Goal: Transaction & Acquisition: Subscribe to service/newsletter

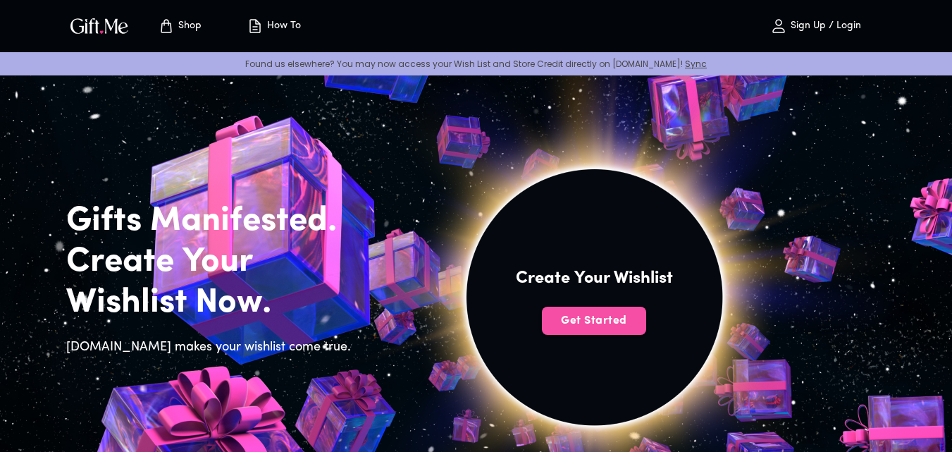
click at [586, 324] on span "Get Started" at bounding box center [594, 321] width 104 height 16
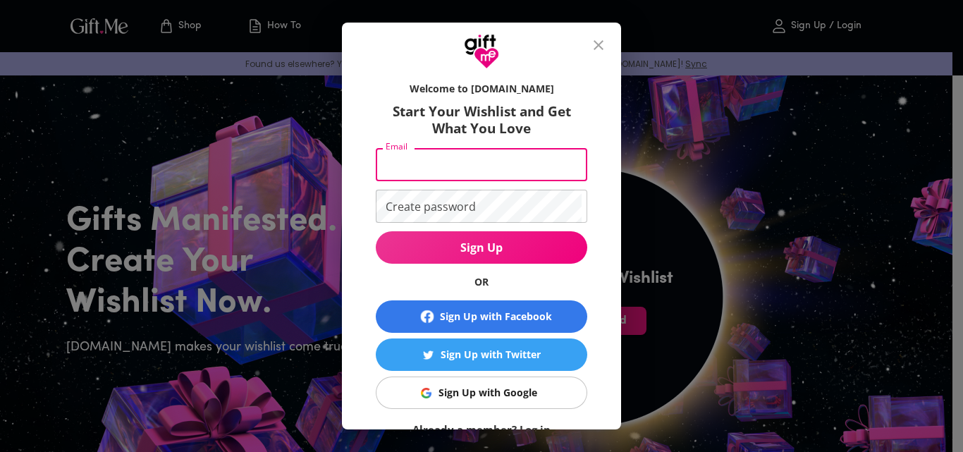
click at [513, 173] on input "Email" at bounding box center [479, 164] width 206 height 33
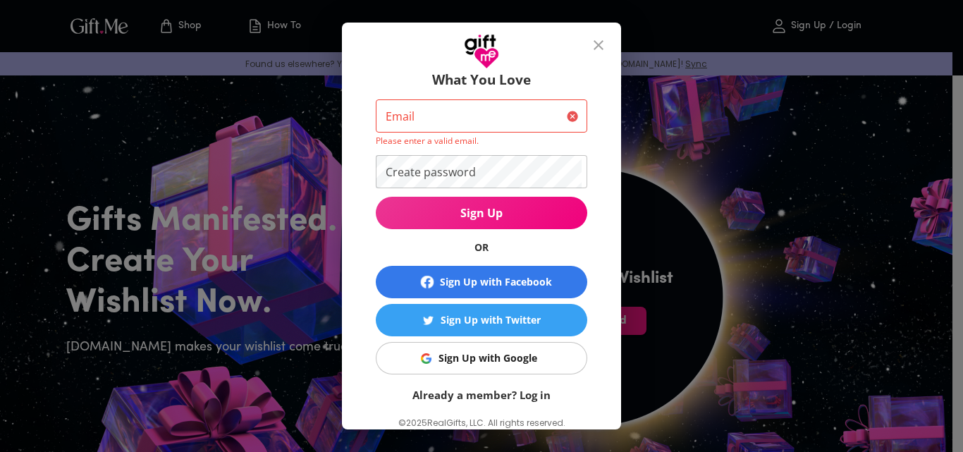
scroll to position [89, 0]
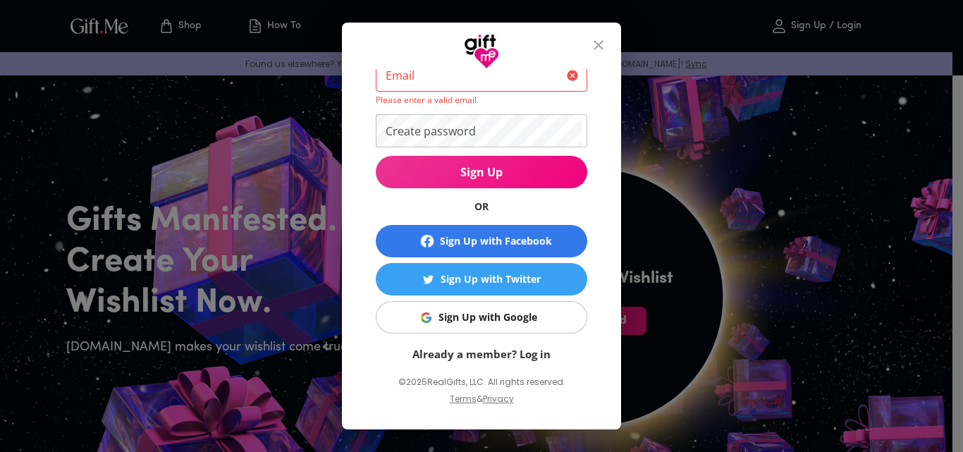
click at [517, 353] on link "Already a member? Log in" at bounding box center [481, 354] width 138 height 14
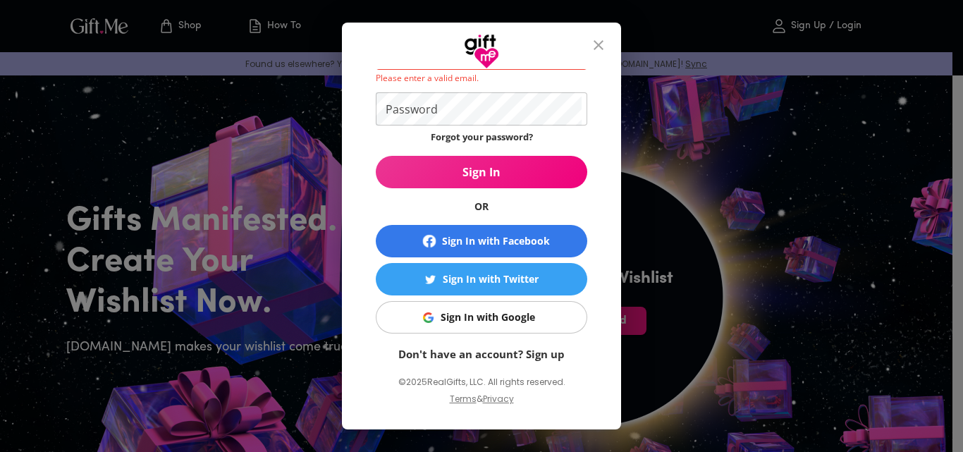
scroll to position [79, 0]
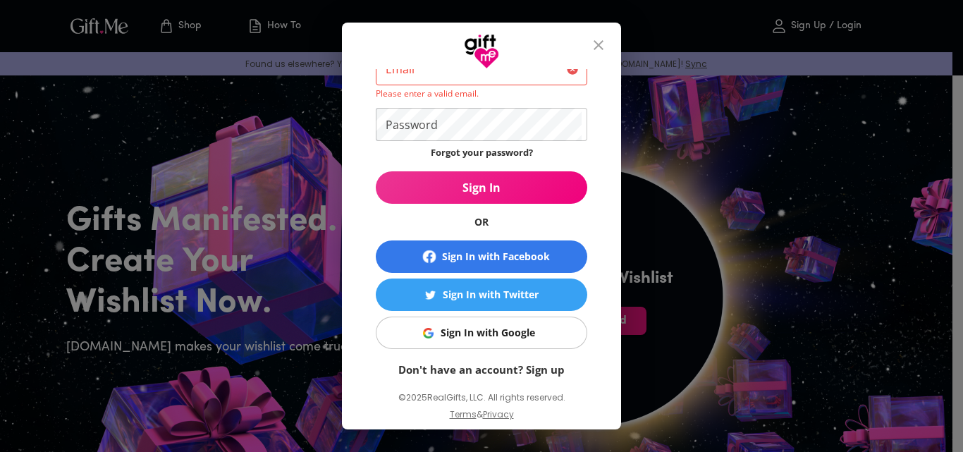
click at [543, 366] on link "Don't have an account? Sign up" at bounding box center [481, 369] width 166 height 14
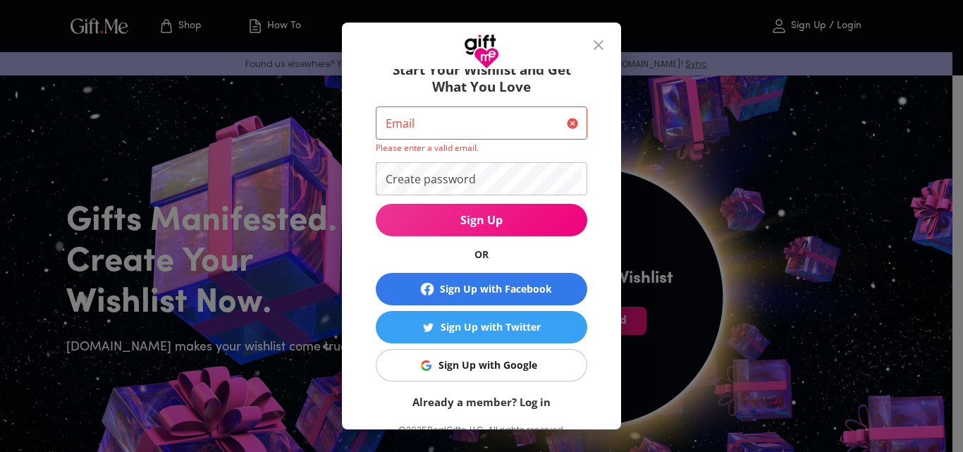
scroll to position [0, 0]
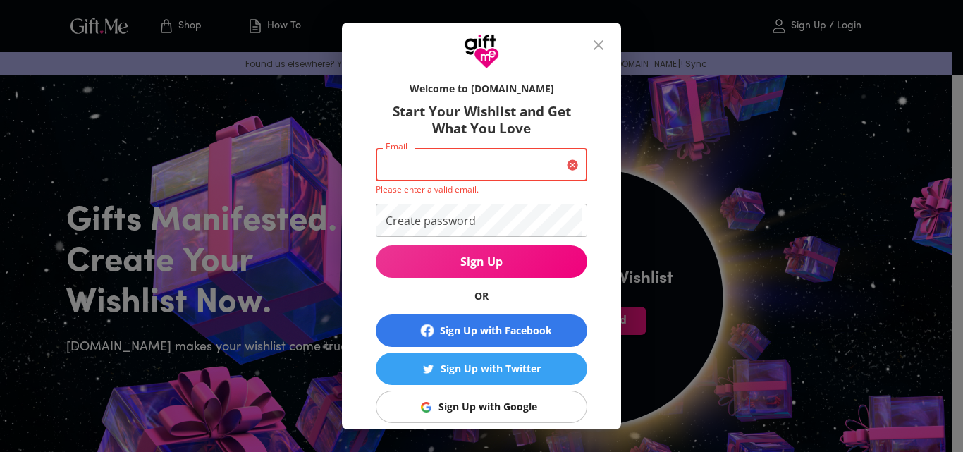
click at [522, 166] on input "Email" at bounding box center [468, 164] width 185 height 33
type input "[EMAIL_ADDRESS][DOMAIN_NAME]"
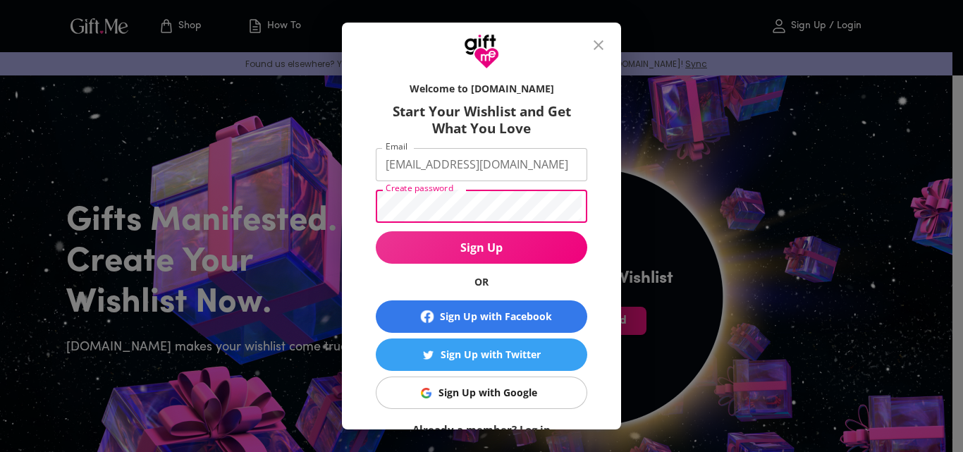
click at [376, 231] on button "Sign Up" at bounding box center [481, 247] width 211 height 32
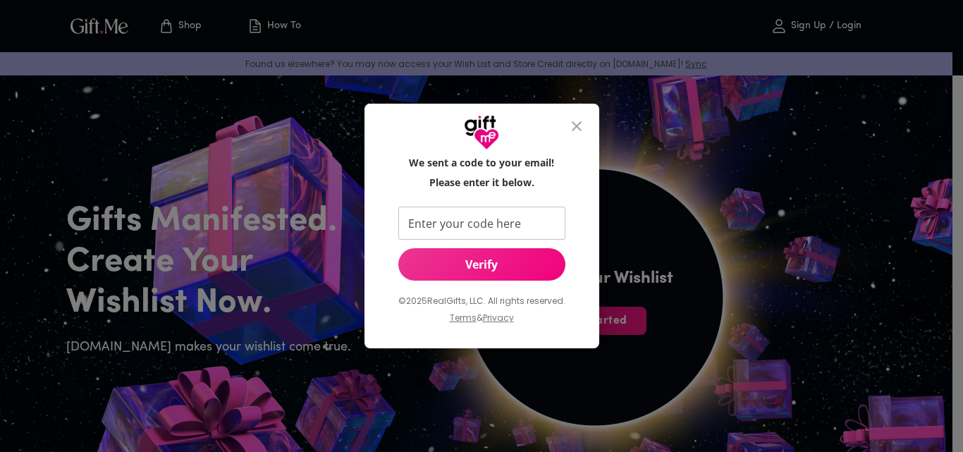
click at [421, 221] on input "Enter your code here" at bounding box center [478, 222] width 161 height 33
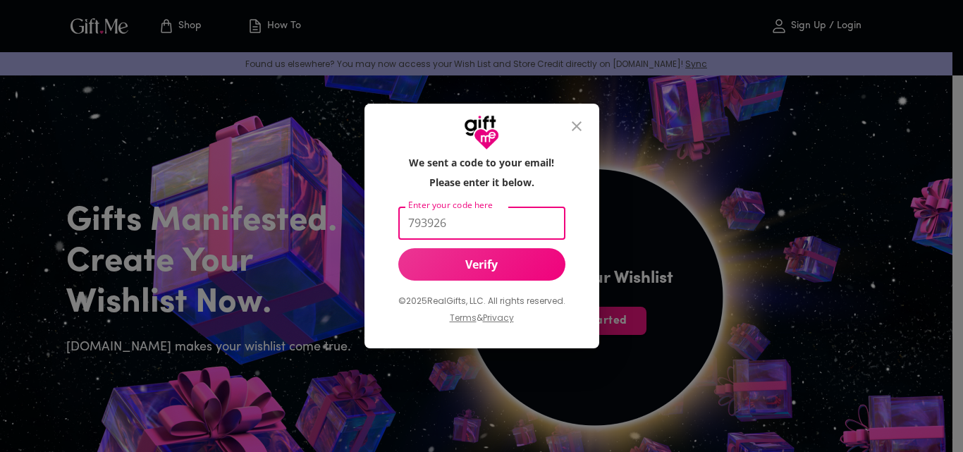
type input "793926"
click at [445, 266] on span "Verify" at bounding box center [481, 265] width 167 height 16
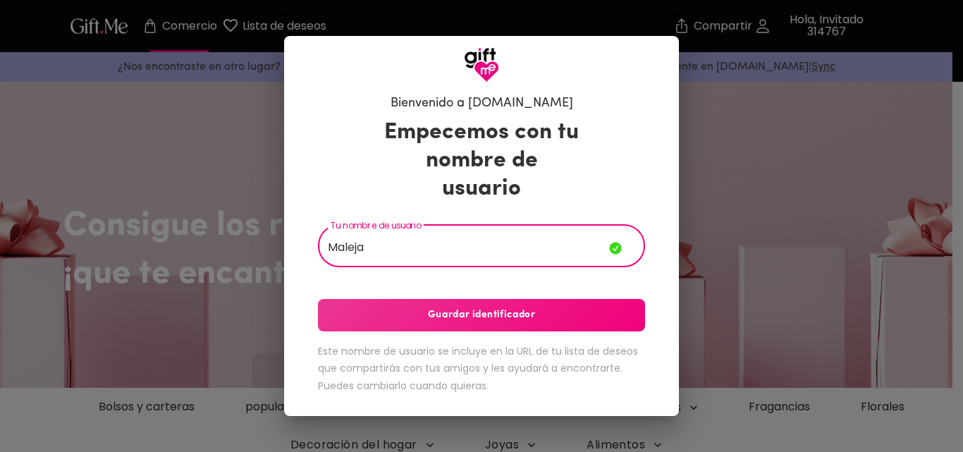
type input "Maleja"
click at [495, 309] on button "Guardar identificador" at bounding box center [481, 315] width 327 height 32
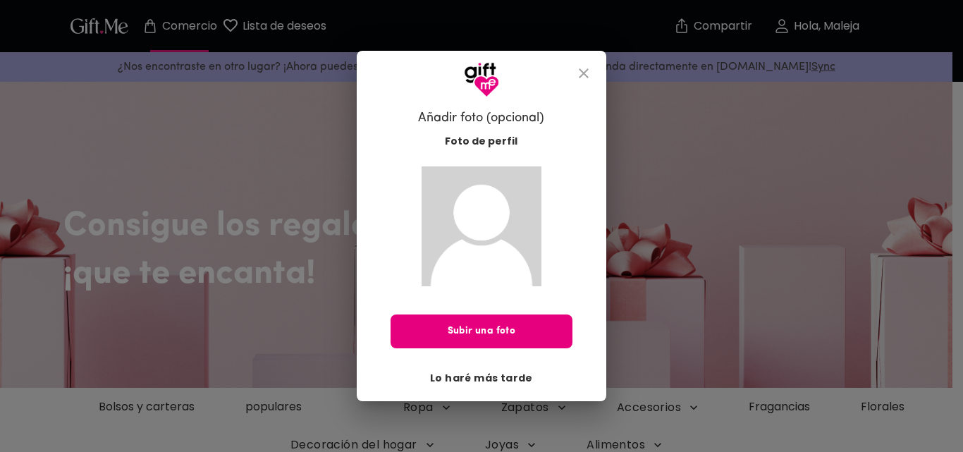
click at [498, 373] on font "Lo haré más tarde" at bounding box center [481, 378] width 103 height 14
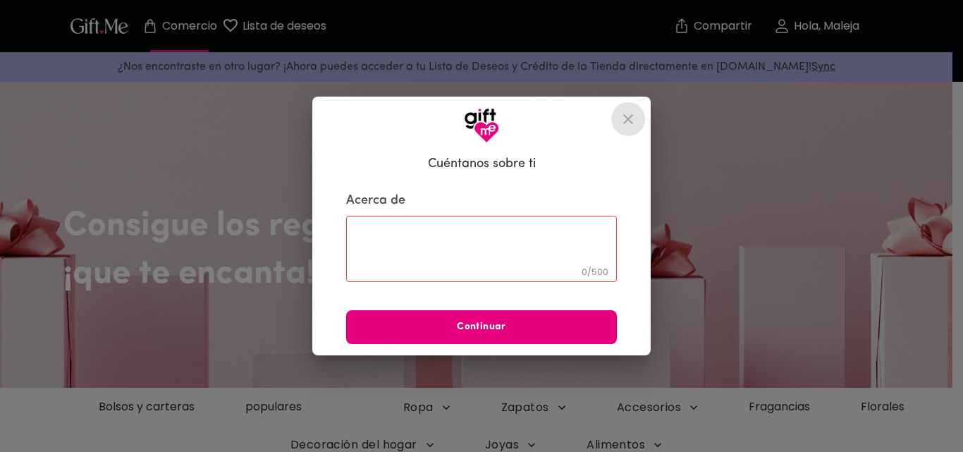
click at [632, 118] on icon "cerca" at bounding box center [627, 119] width 17 height 17
